Goal: Task Accomplishment & Management: Complete application form

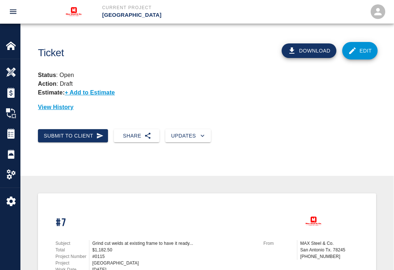
click at [9, 46] on img at bounding box center [11, 45] width 10 height 10
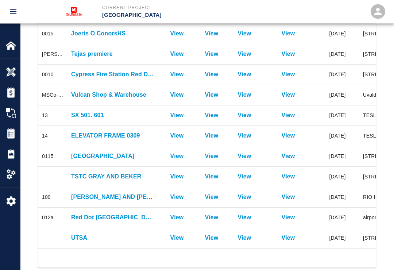
scroll to position [161, 0]
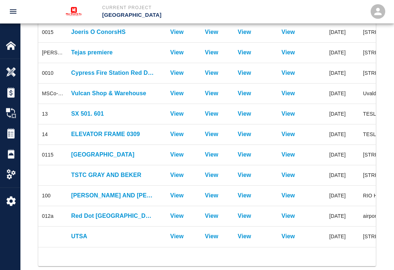
click at [108, 234] on p "UTSA" at bounding box center [113, 236] width 84 height 9
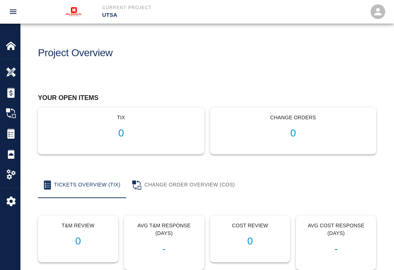
click at [10, 175] on img at bounding box center [11, 174] width 10 height 10
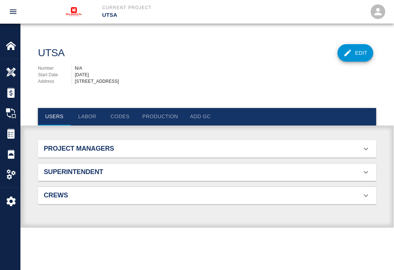
click at [7, 174] on img at bounding box center [11, 174] width 10 height 10
click at [4, 75] on div "Overview" at bounding box center [10, 72] width 20 height 20
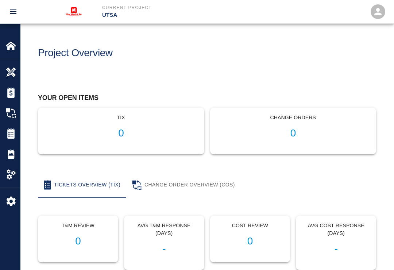
click at [6, 175] on img at bounding box center [11, 174] width 10 height 10
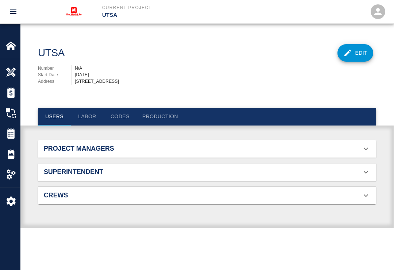
scroll to position [52, 326]
click at [6, 205] on img at bounding box center [11, 201] width 10 height 10
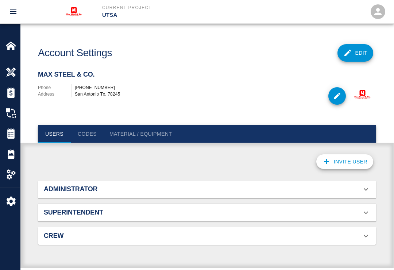
click at [10, 178] on img at bounding box center [11, 174] width 10 height 10
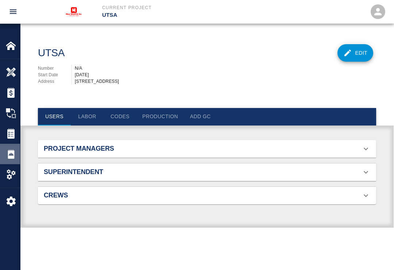
click at [8, 154] on img at bounding box center [11, 154] width 10 height 10
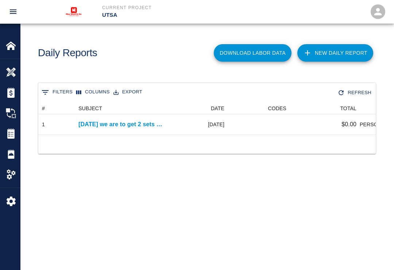
click at [338, 47] on link "New Daily Report" at bounding box center [335, 52] width 76 height 17
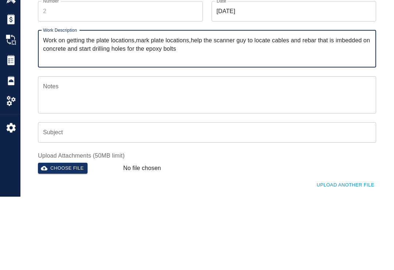
type textarea "Work on getting the plate locations,mark plate locations,help the scanner guy t…"
click at [65, 156] on textarea "Notes" at bounding box center [207, 168] width 328 height 25
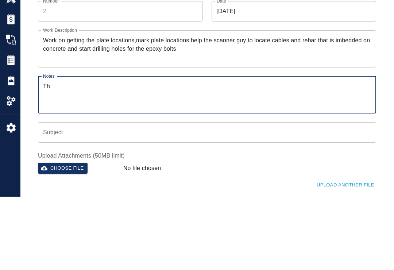
type textarea "T"
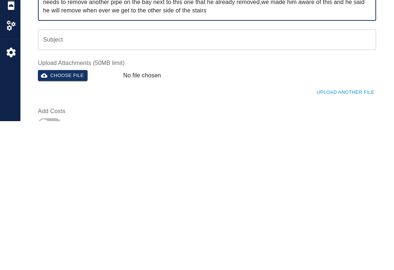
scroll to position [27, 0]
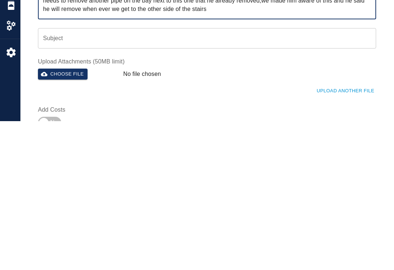
type textarea "A sprinkler pipe is on the way for the tube steel installation,the sprinkler gu…"
click at [65, 217] on button "Choose file" at bounding box center [63, 222] width 50 height 11
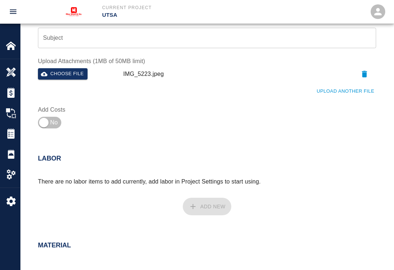
click at [350, 91] on button "Upload Another File" at bounding box center [345, 91] width 61 height 11
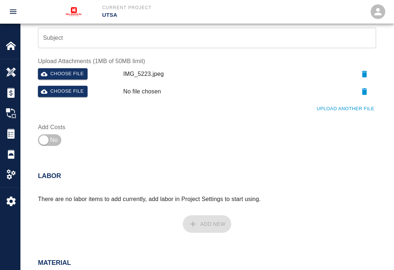
click at [70, 93] on button "Choose file" at bounding box center [63, 91] width 50 height 11
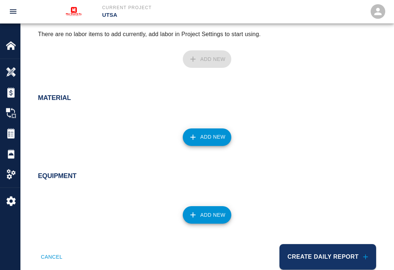
scroll to position [345, 0]
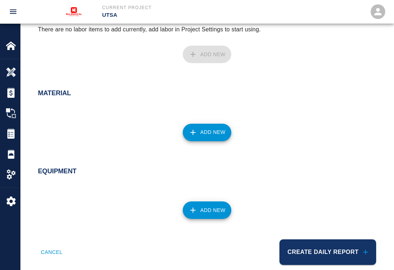
click at [207, 206] on button "Add New" at bounding box center [207, 209] width 48 height 17
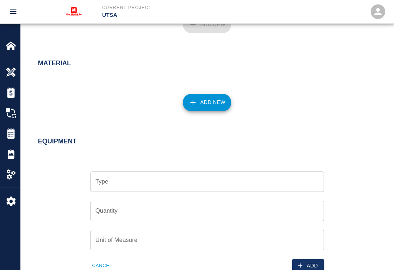
scroll to position [374, 0]
click at [176, 181] on input "Type" at bounding box center [207, 182] width 227 height 14
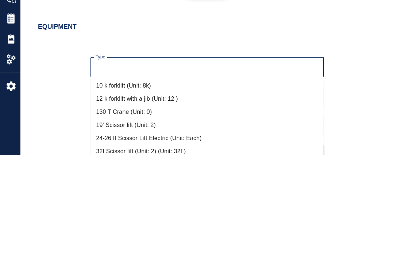
click at [142, 194] on li "10 k forklift (Unit: 8k)" at bounding box center [206, 200] width 233 height 13
type input "10 k forklift (Unit: 8k)"
type input "8k"
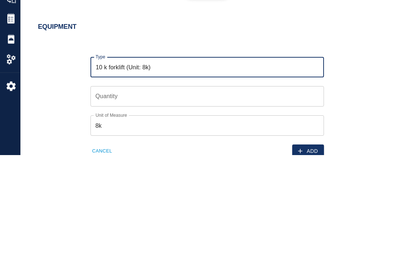
click at [141, 201] on input "Quantity" at bounding box center [206, 211] width 233 height 20
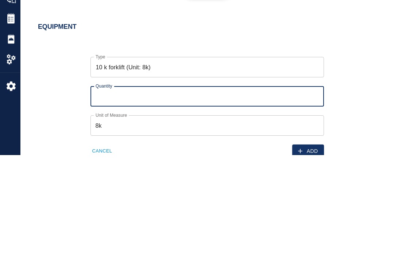
type input "1"
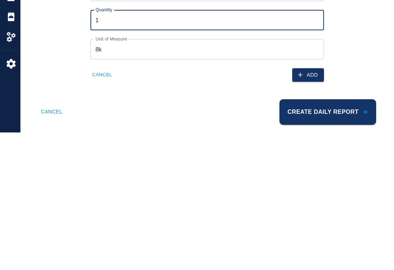
scroll to position [437, 0]
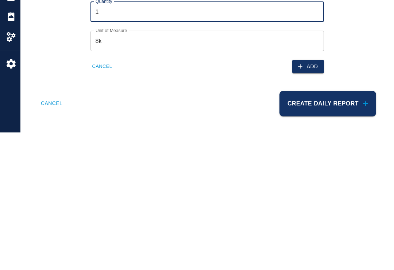
click at [307, 197] on button "Add" at bounding box center [308, 203] width 32 height 13
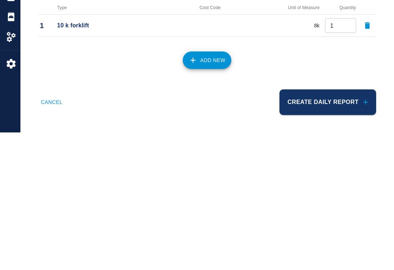
scroll to position [384, 0]
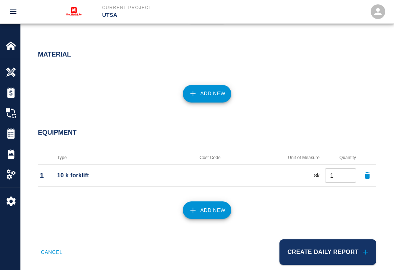
click at [209, 208] on button "Add New" at bounding box center [207, 209] width 48 height 17
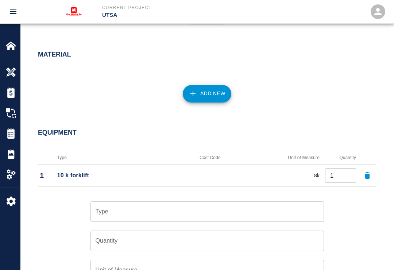
click at [139, 210] on input "Type" at bounding box center [207, 211] width 227 height 14
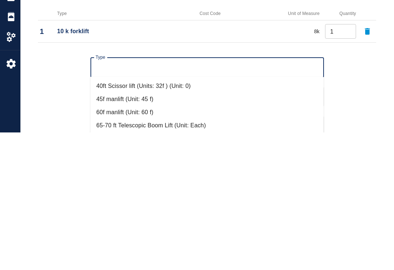
scroll to position [81, 0]
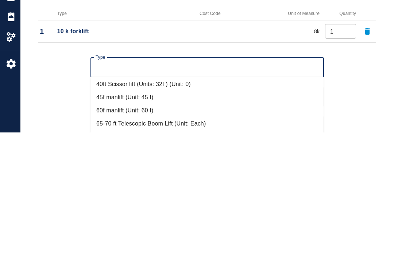
click at [137, 241] on li "60f manlift (Unit: 60 f)" at bounding box center [206, 247] width 233 height 13
type input "60f manlift (Unit: 60 f)"
type input "60 f"
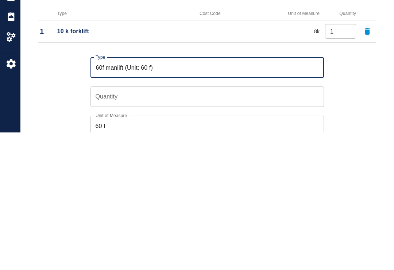
click at [156, 224] on input "Quantity" at bounding box center [206, 234] width 233 height 20
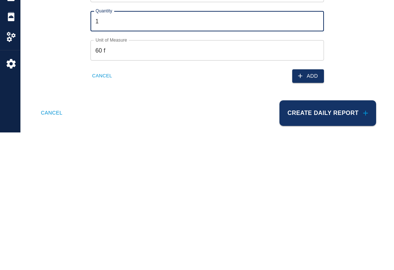
scroll to position [475, 0]
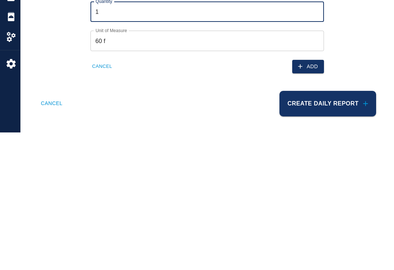
type input "1"
click at [321, 228] on button "Create Daily Report" at bounding box center [327, 241] width 97 height 26
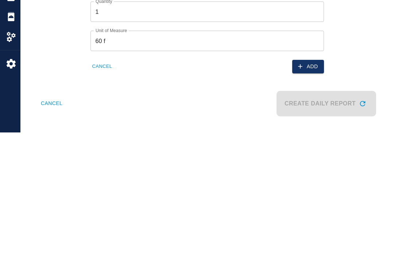
scroll to position [464, 0]
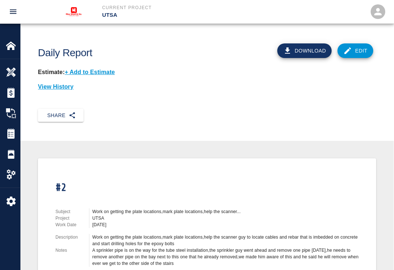
scroll to position [5, 0]
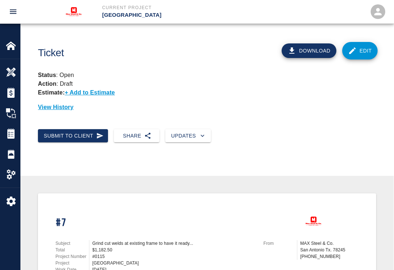
click at [11, 178] on img at bounding box center [11, 174] width 10 height 10
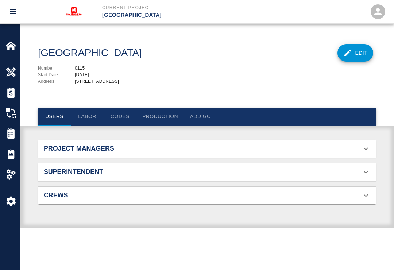
scroll to position [0, 0]
click at [10, 175] on img at bounding box center [11, 174] width 10 height 10
click at [8, 145] on div "Daily Reports" at bounding box center [10, 154] width 20 height 20
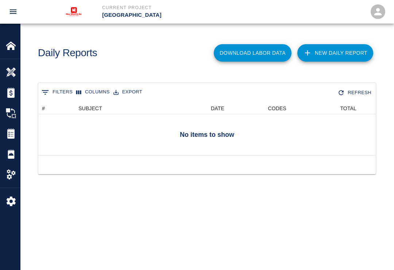
scroll to position [0, 0]
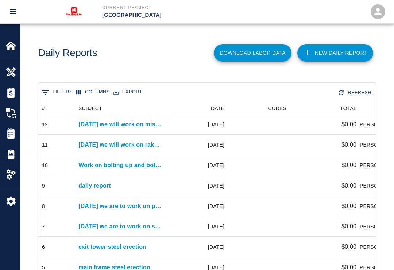
click at [340, 56] on link "New Daily Report" at bounding box center [335, 52] width 76 height 17
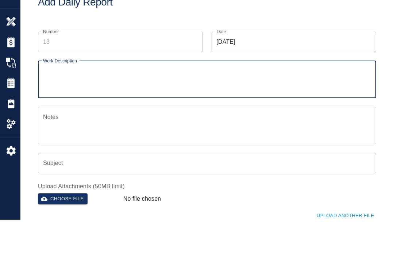
click at [93, 82] on input "Number" at bounding box center [120, 92] width 165 height 20
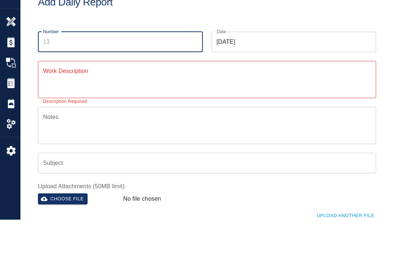
click at [14, 169] on img at bounding box center [11, 174] width 10 height 10
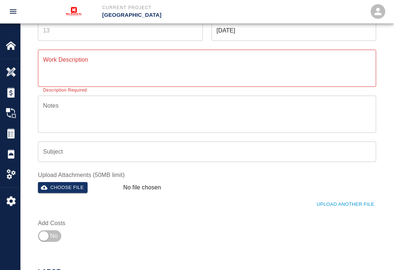
scroll to position [62, 0]
click at [9, 156] on img at bounding box center [11, 154] width 10 height 10
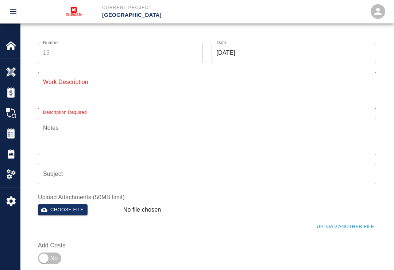
scroll to position [0, 0]
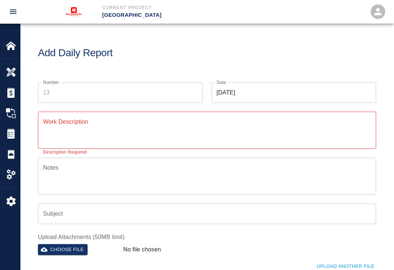
click at [50, 136] on textarea "Work Description" at bounding box center [207, 129] width 328 height 25
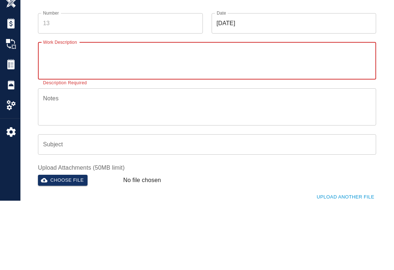
scroll to position [69, 0]
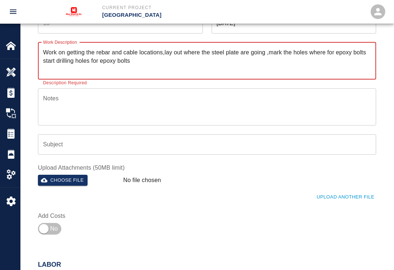
type textarea "Work on getting the rebar and cable locations,lay out where the steel plate are…"
click at [84, 110] on textarea "Notes" at bounding box center [207, 106] width 328 height 25
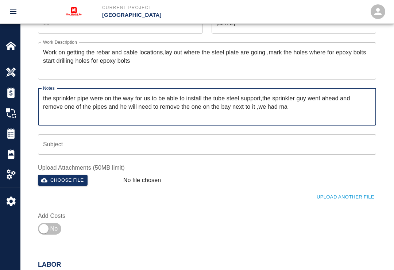
click at [354, 165] on label "Upload Attachments (50MB limit)" at bounding box center [207, 167] width 338 height 8
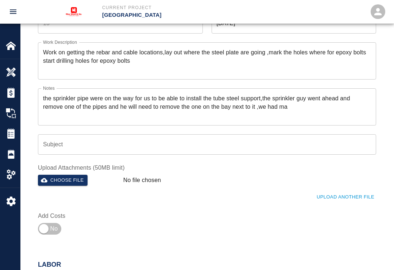
click at [295, 106] on textarea "the sprinkler pipe were on the way for us to be able to install the tube steel …" at bounding box center [207, 106] width 328 height 25
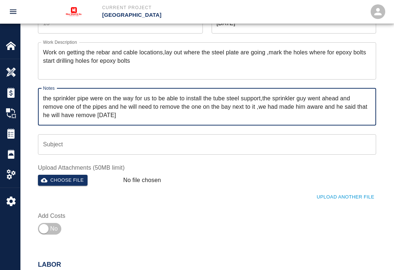
type textarea "the sprinkler pipe were on the way for us to be able to install the tube steel …"
click at [192, 142] on input "Subject" at bounding box center [207, 144] width 338 height 20
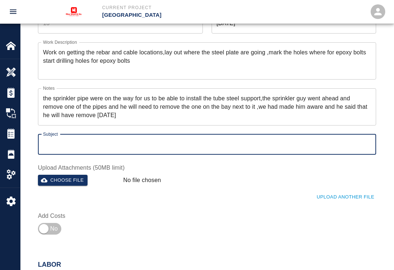
click at [65, 178] on button "Choose file" at bounding box center [63, 180] width 50 height 11
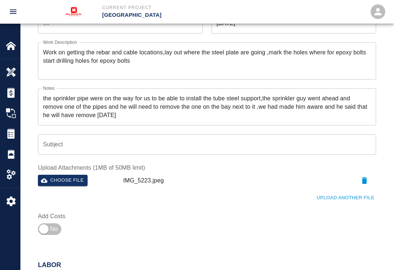
click at [82, 145] on input "Subject" at bounding box center [207, 144] width 338 height 20
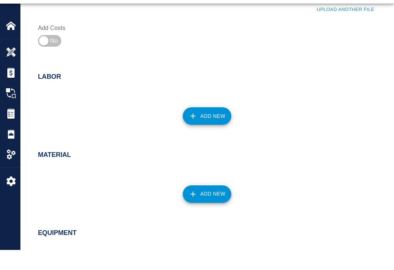
scroll to position [239, 0]
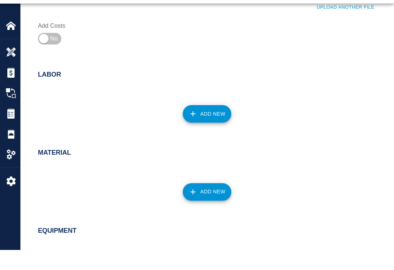
type input "Extra support for stairs,"
click at [214, 203] on button "Add New" at bounding box center [207, 211] width 48 height 17
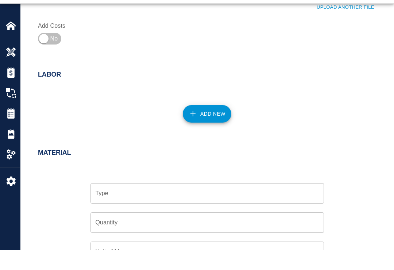
scroll to position [260, 0]
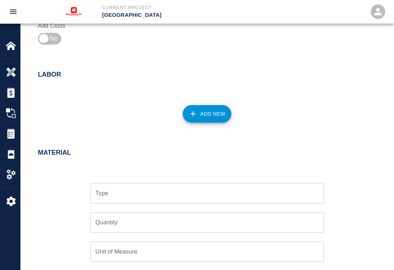
click at [212, 194] on input "Type" at bounding box center [207, 193] width 227 height 14
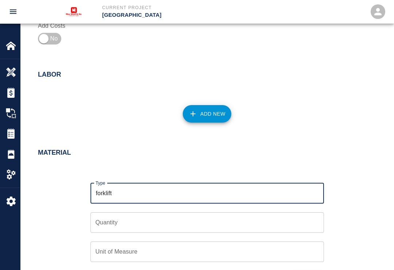
type input "forklift"
click at [179, 220] on input "Quantity" at bounding box center [206, 222] width 233 height 20
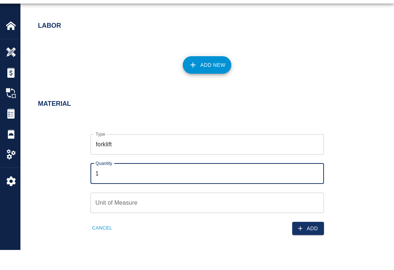
scroll to position [289, 0]
type input "1"
click at [226, 212] on input "Unit of Measure" at bounding box center [206, 222] width 233 height 20
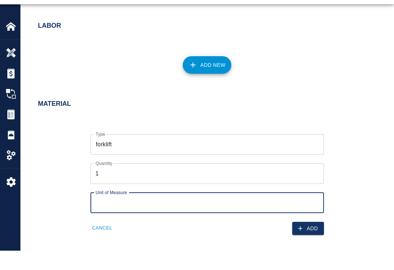
click at [309, 241] on button "Add" at bounding box center [308, 247] width 32 height 13
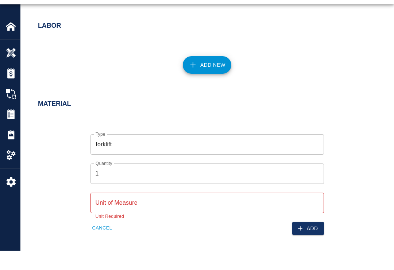
scroll to position [309, 0]
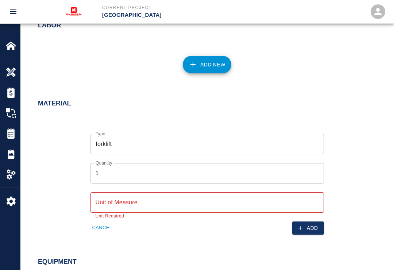
click at [308, 227] on button "Add" at bounding box center [308, 227] width 32 height 13
click at [200, 200] on input "Unit of Measure" at bounding box center [206, 202] width 233 height 20
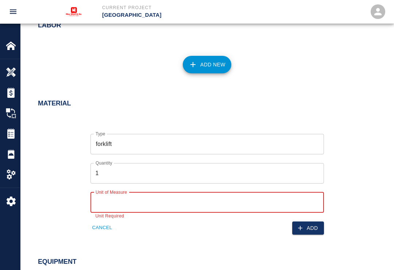
scroll to position [308, 0]
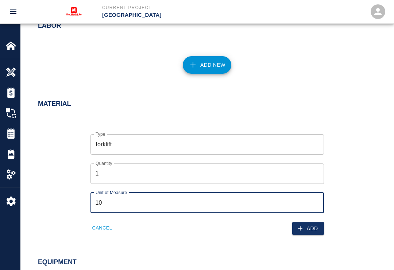
type input "10k"
click at [310, 227] on button "Add" at bounding box center [308, 228] width 32 height 13
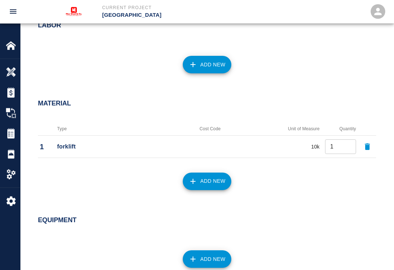
scroll to position [309, 0]
click at [211, 182] on button "Add New" at bounding box center [207, 180] width 48 height 17
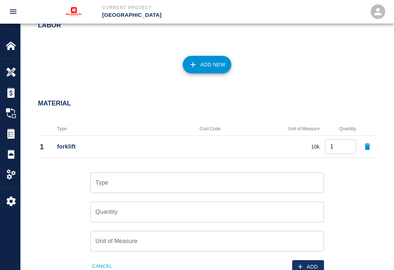
click at [217, 182] on input "Type" at bounding box center [207, 183] width 227 height 14
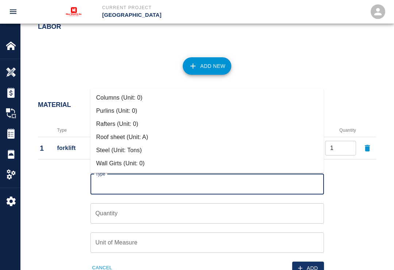
scroll to position [306, 0]
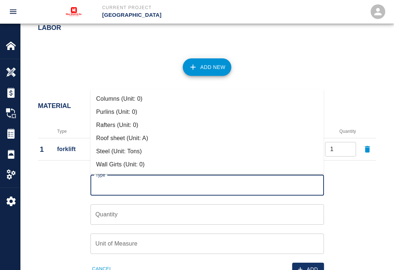
click at [366, 147] on icon "button" at bounding box center [366, 149] width 5 height 7
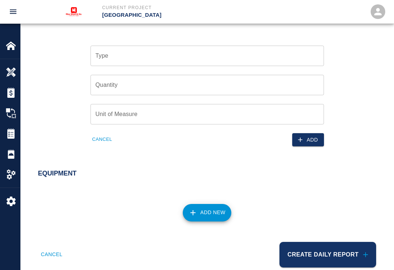
scroll to position [399, 0]
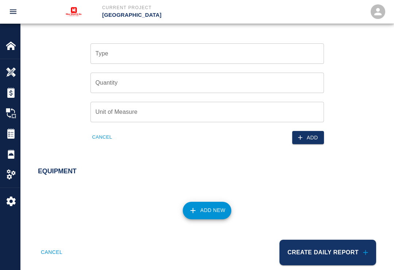
click at [202, 213] on button "Add New" at bounding box center [207, 210] width 48 height 17
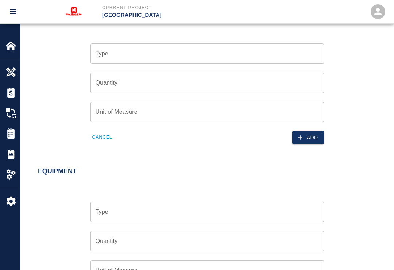
click at [228, 212] on input "Type" at bounding box center [207, 212] width 227 height 14
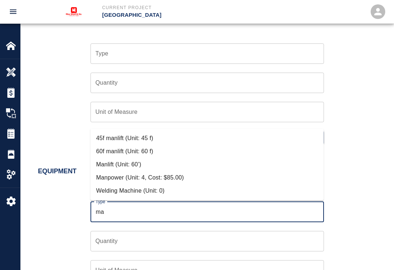
click at [161, 152] on li "60f manlift (Unit: 60 f)" at bounding box center [206, 151] width 233 height 13
type input "60f manlift (Unit: 60 f)"
type input "60 f"
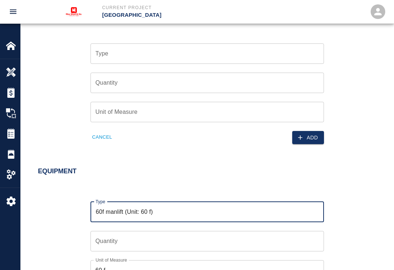
click at [161, 243] on input "Quantity" at bounding box center [206, 241] width 233 height 20
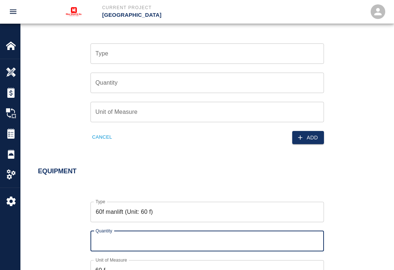
scroll to position [491, 0]
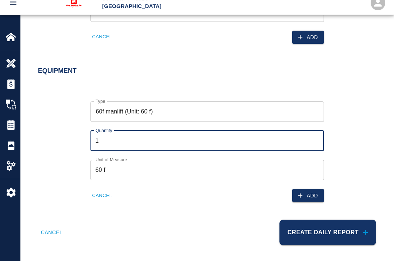
type input "1"
click at [328, 229] on button "Create Daily Report" at bounding box center [327, 241] width 97 height 26
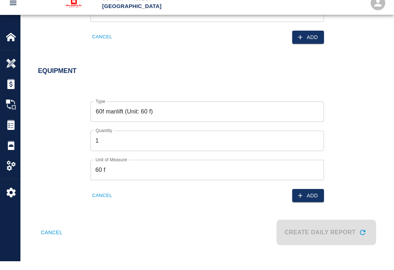
scroll to position [479, 0]
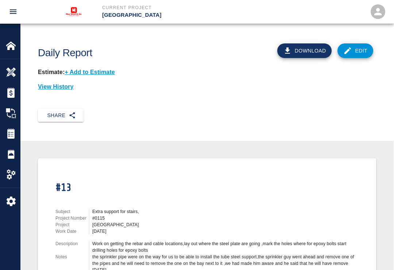
click at [64, 118] on button "Share" at bounding box center [61, 115] width 46 height 13
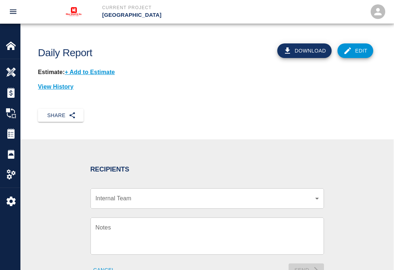
click at [317, 200] on body "Current Project Bay port entry Tower Home Bay port entry Tower Overview Estimat…" at bounding box center [197, 135] width 394 height 270
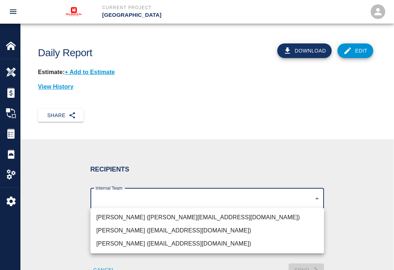
click at [180, 220] on li "Alfonso Guillen (aguillen@mxteel.com)" at bounding box center [206, 217] width 233 height 13
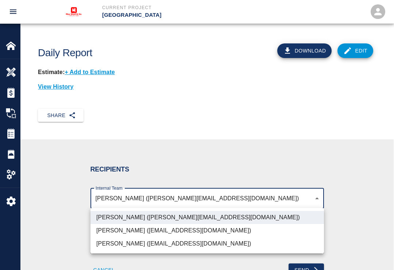
click at [187, 231] on li "Abner Estrada (aestrada@mxteel.com)" at bounding box center [206, 230] width 233 height 13
type input "07eacba4-e130-44c4-9c69-c3690451858b,3cd82a63-d1a0-48ed-aebf-f7abb83adf24"
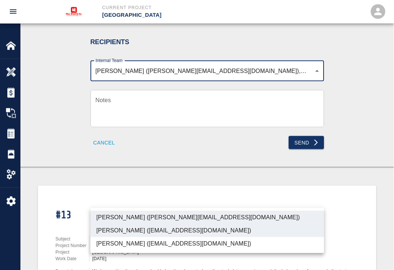
scroll to position [128, 0]
click at [308, 140] on div at bounding box center [197, 135] width 394 height 270
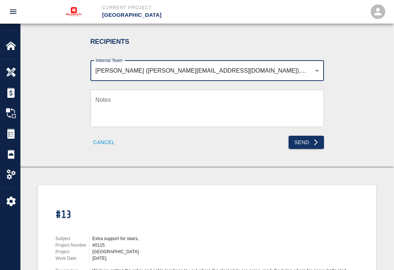
click at [301, 141] on button "Send" at bounding box center [305, 142] width 35 height 13
